Goal: Obtain resource: Obtain resource

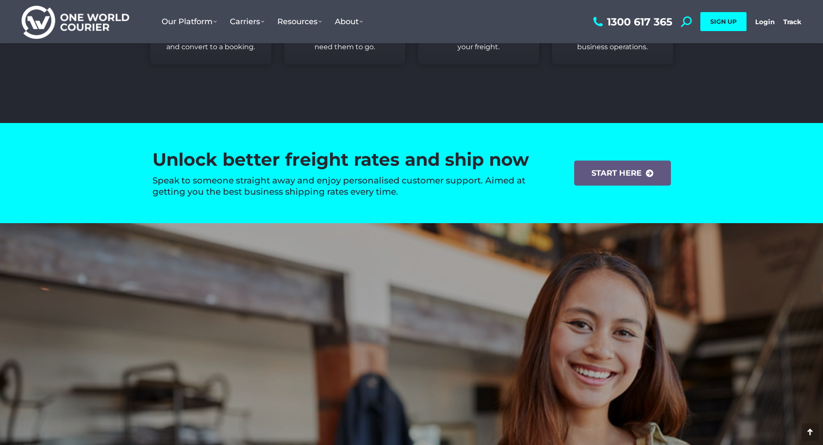
scroll to position [1296, 0]
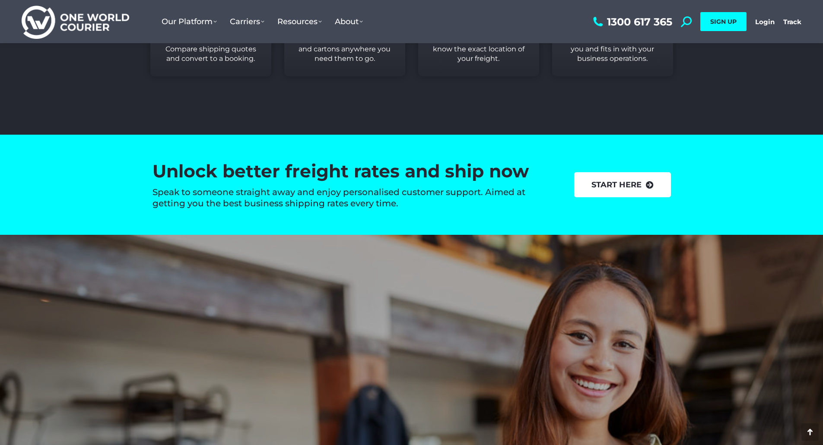
click at [640, 185] on link "start here" at bounding box center [622, 184] width 97 height 25
click at [642, 184] on link "start here" at bounding box center [622, 184] width 97 height 25
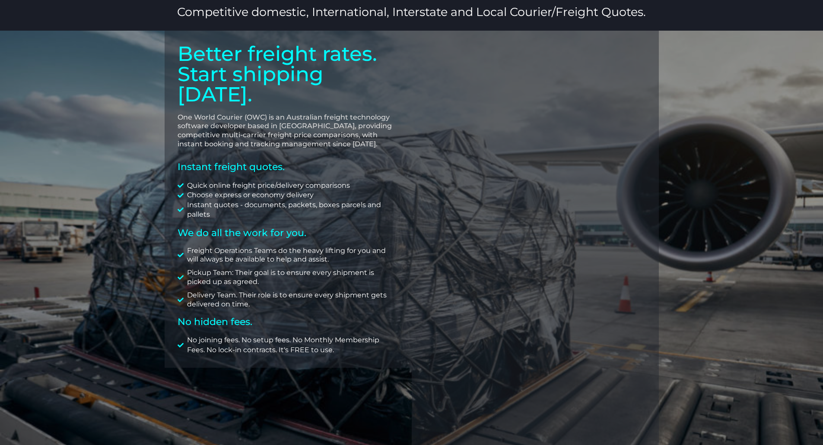
scroll to position [36, 0]
